Goal: Find contact information: Find contact information

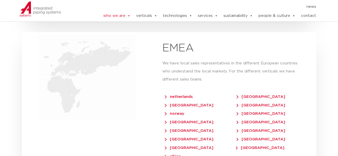
scroll to position [1083, 0]
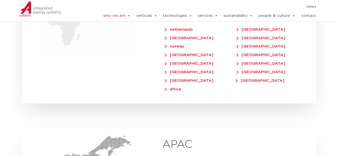
click at [167, 86] on div "EMEA We have local sales representatives in the different European countries wh…" at bounding box center [234, 34] width 164 height 139
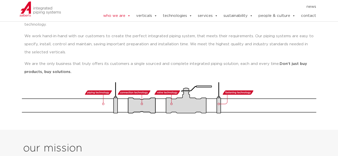
scroll to position [0, 0]
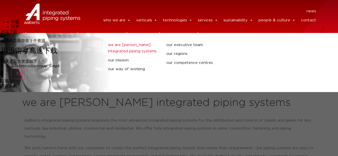
click at [132, 51] on link "we are [PERSON_NAME] integrated piping systems" at bounding box center [133, 48] width 51 height 13
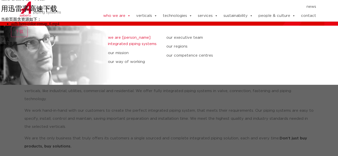
scroll to position [50, 0]
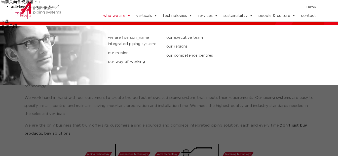
click at [128, 17] on ul "who we are we are Aalberts integrated piping systems our mission our way of wor…" at bounding box center [202, 16] width 229 height 10
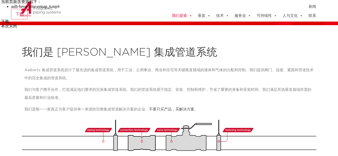
click at [128, 17] on ul "我们是谁 我们是 Aalberts 集成管道系统 我们的使命 我们的工作方式 我们的执行团队 我们的地区 americas western [GEOGRAPH…" at bounding box center [202, 16] width 229 height 10
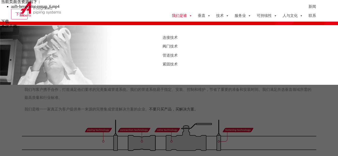
click at [169, 45] on link "阀门技术" at bounding box center [226, 46] width 127 height 7
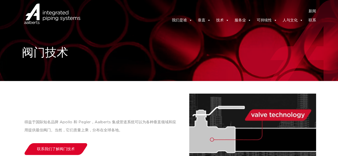
click at [313, 20] on link "联系" at bounding box center [313, 20] width 8 height 10
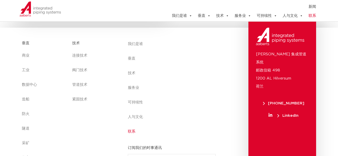
scroll to position [287, 0]
